Goal: Task Accomplishment & Management: Manage account settings

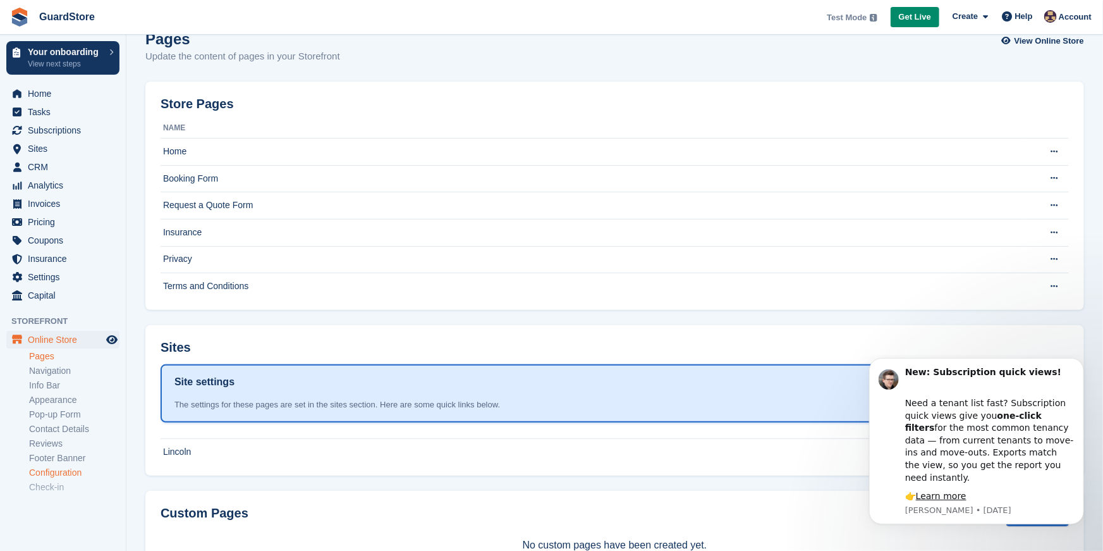
click at [59, 472] on link "Configuration" at bounding box center [74, 473] width 90 height 12
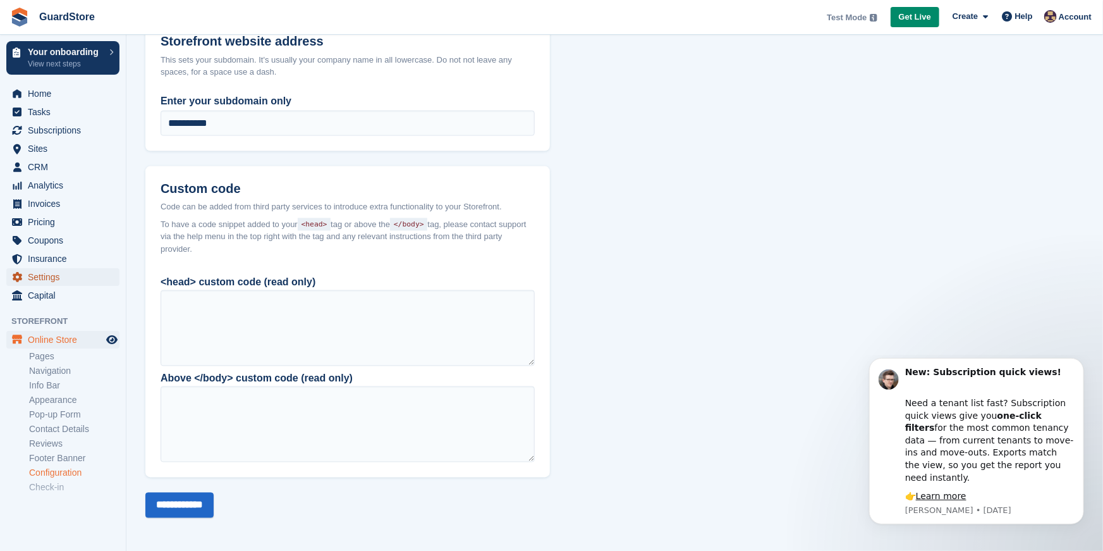
click at [45, 276] on span "Settings" at bounding box center [66, 277] width 76 height 18
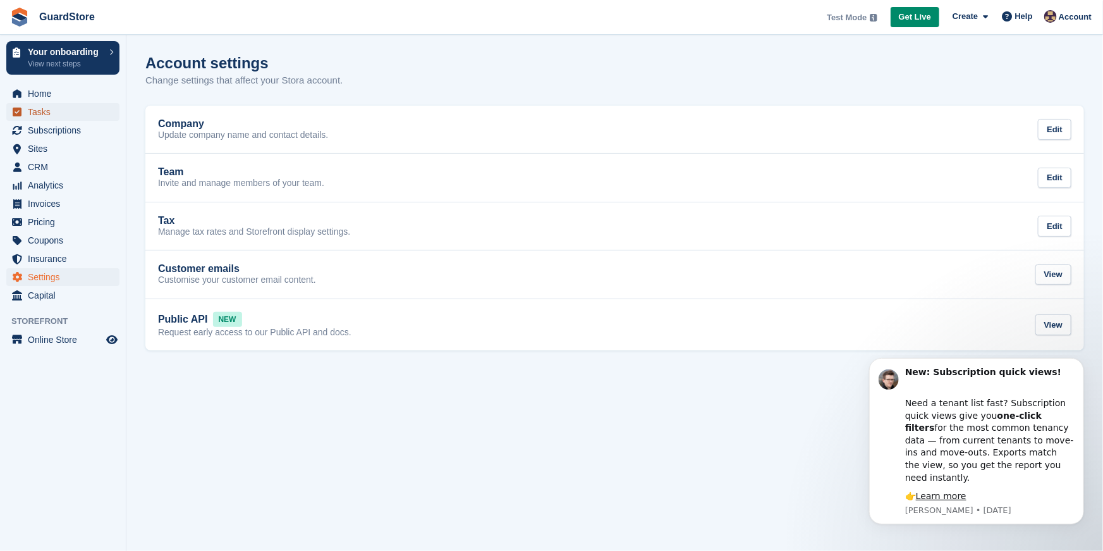
click at [44, 109] on span "Tasks" at bounding box center [66, 112] width 76 height 18
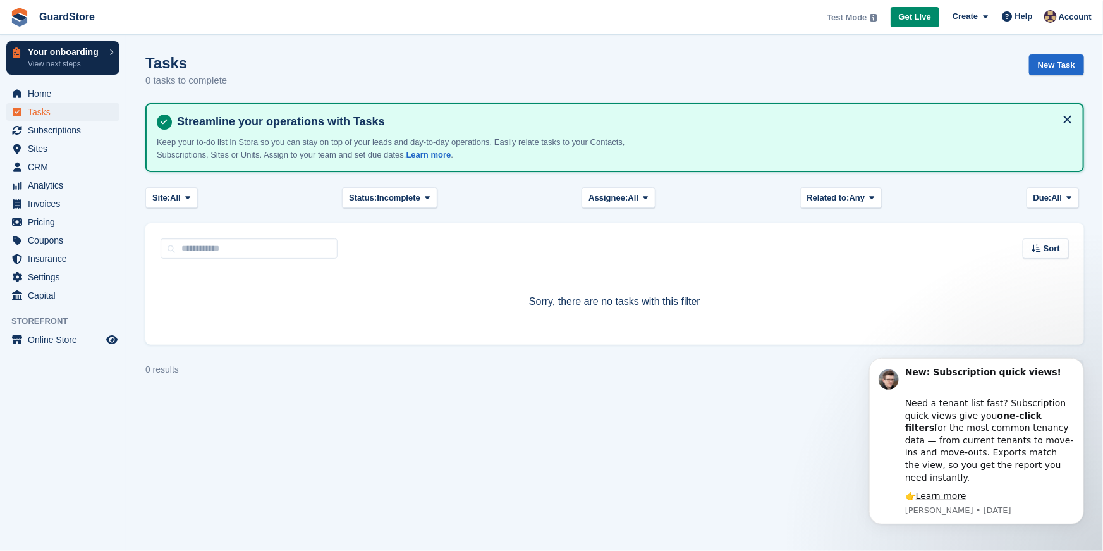
click at [68, 58] on p "View next steps" at bounding box center [65, 63] width 75 height 11
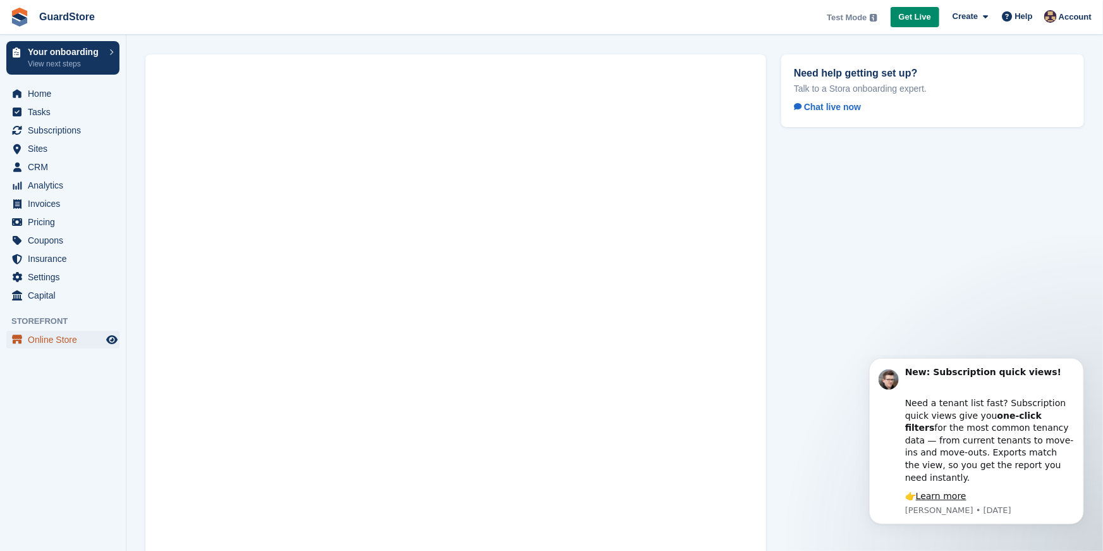
click at [56, 340] on span "Online Store" at bounding box center [66, 340] width 76 height 18
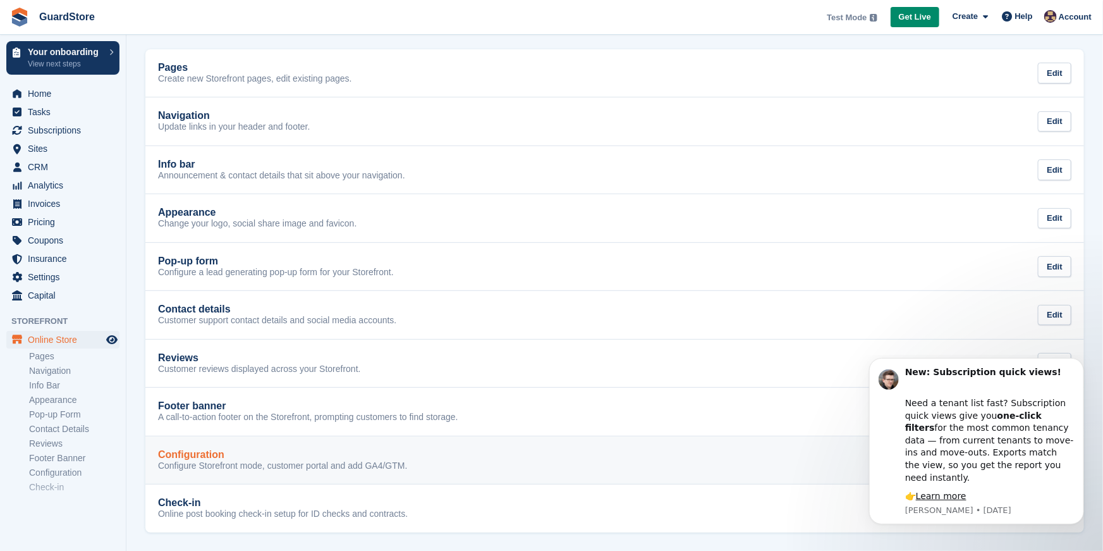
click at [388, 462] on p "Configure Storefront mode, customer portal and add GA4/GTM." at bounding box center [283, 465] width 250 height 11
